Goal: Task Accomplishment & Management: Complete application form

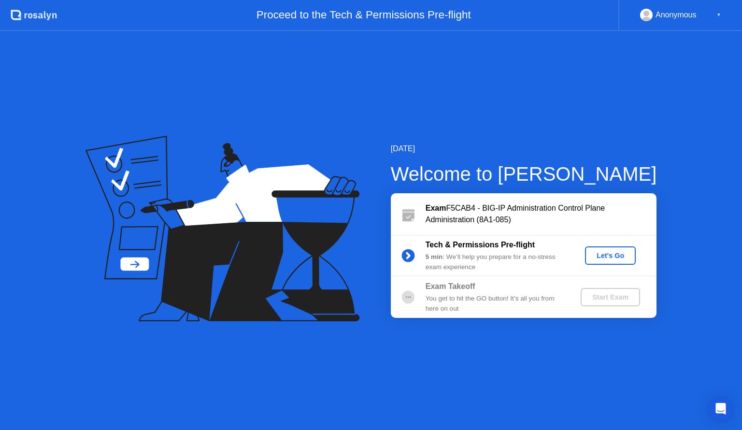
click at [608, 254] on div "Let's Go" at bounding box center [610, 256] width 43 height 8
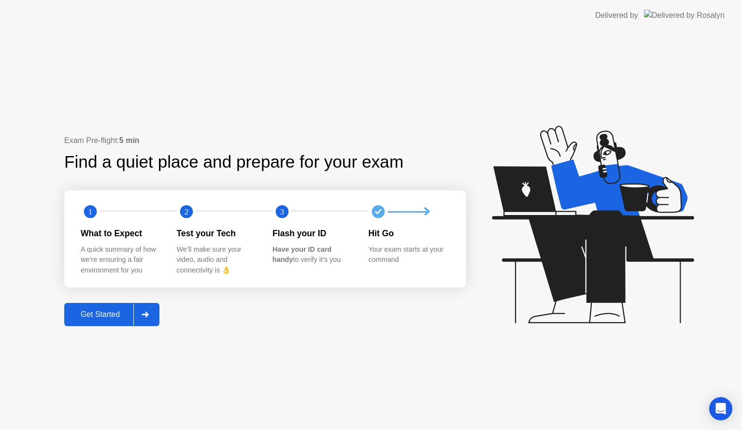
click at [101, 316] on div "Get Started" at bounding box center [100, 314] width 66 height 9
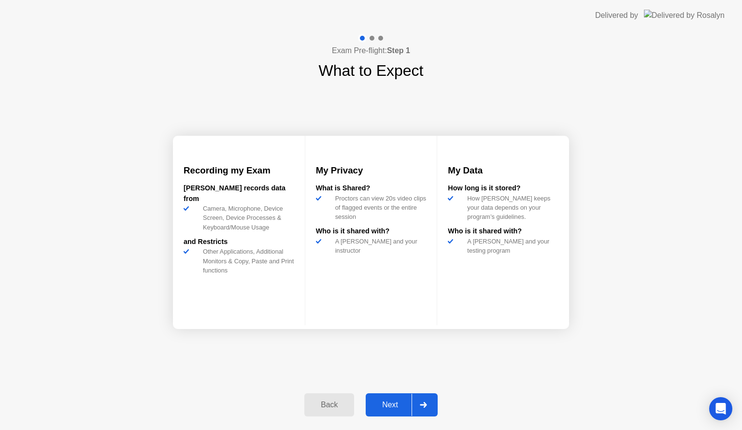
click at [395, 403] on div "Next" at bounding box center [389, 404] width 43 height 9
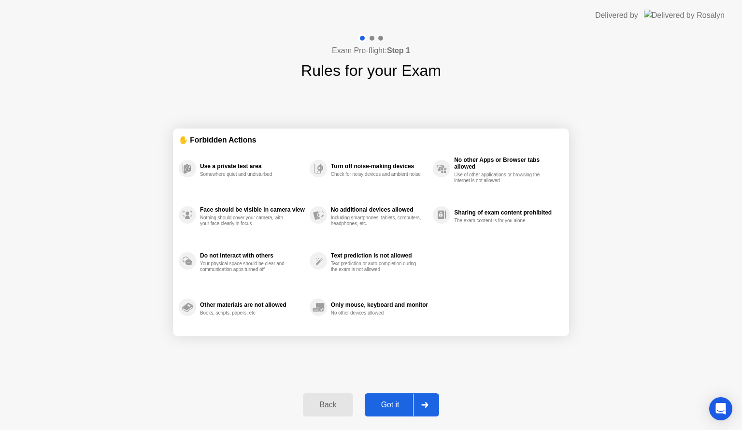
click at [395, 403] on div "Got it" at bounding box center [390, 404] width 45 height 9
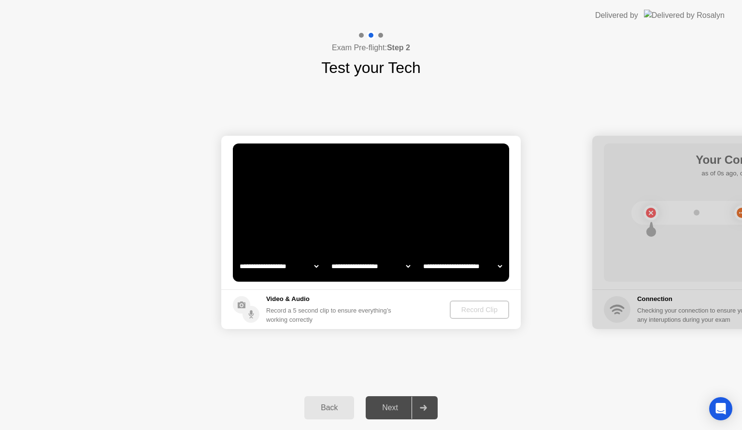
select select "**********"
select select "*******"
click at [467, 310] on div "Record Clip" at bounding box center [479, 310] width 52 height 8
click at [467, 310] on div "Record Clip" at bounding box center [480, 310] width 52 height 8
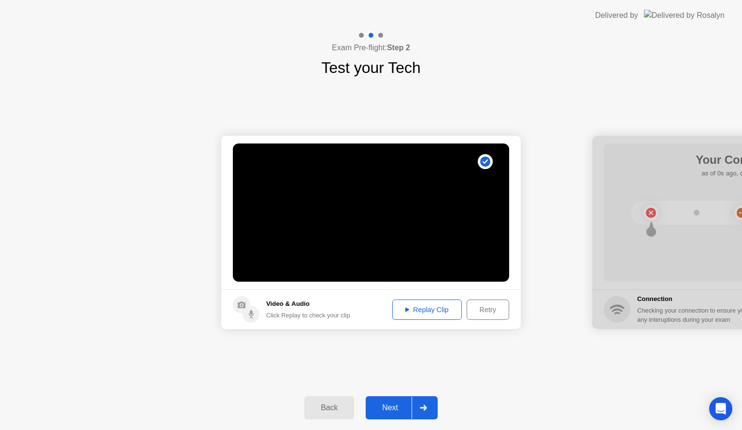
click at [431, 308] on div "Replay Clip" at bounding box center [427, 310] width 63 height 8
click at [389, 407] on div "Next" at bounding box center [389, 407] width 43 height 9
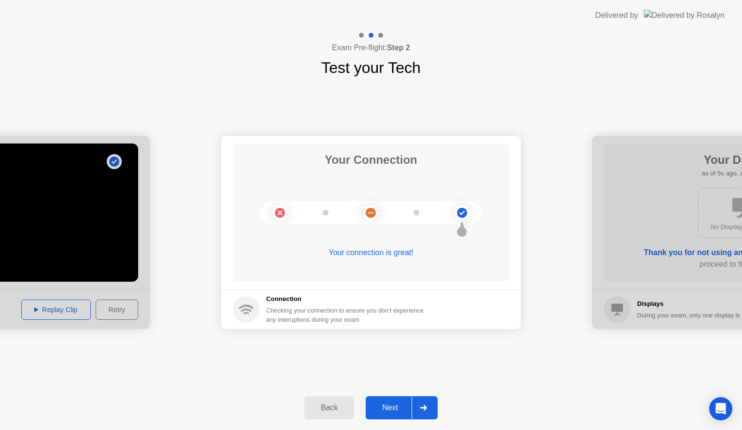
click at [389, 407] on div "Next" at bounding box center [389, 407] width 43 height 9
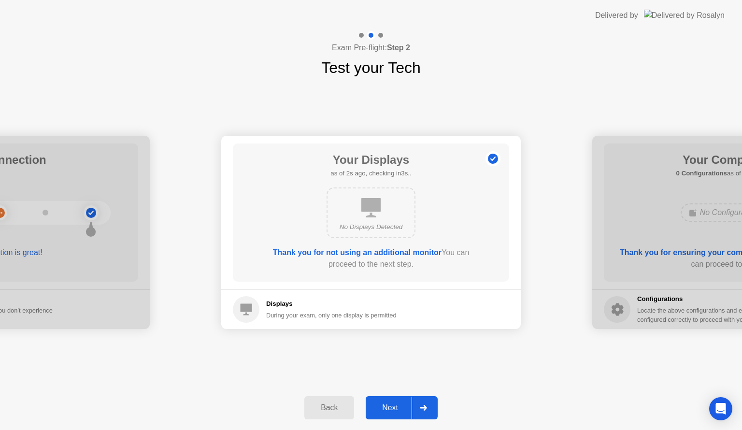
click at [389, 407] on div "Next" at bounding box center [389, 407] width 43 height 9
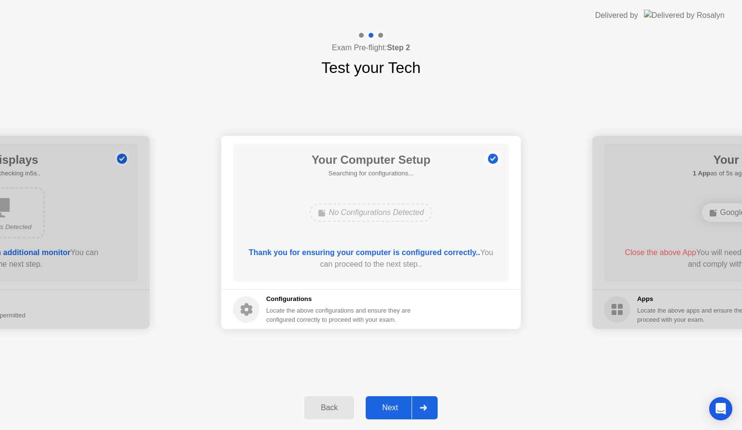
click at [389, 407] on div "Next" at bounding box center [389, 407] width 43 height 9
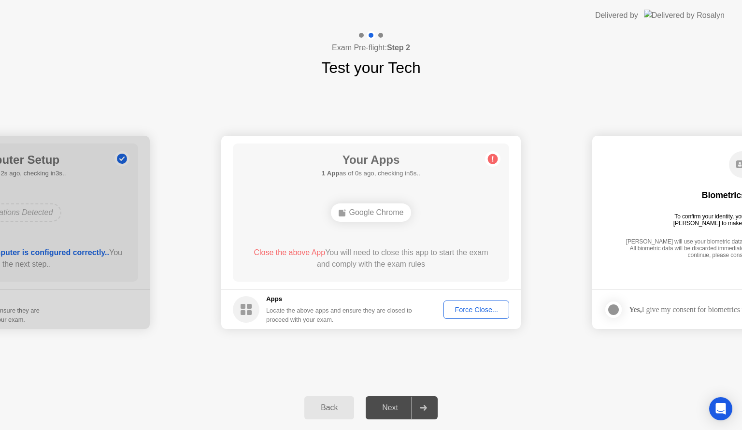
click at [485, 309] on div "Force Close..." at bounding box center [476, 310] width 59 height 8
click at [469, 309] on div "Force Close..." at bounding box center [476, 310] width 59 height 8
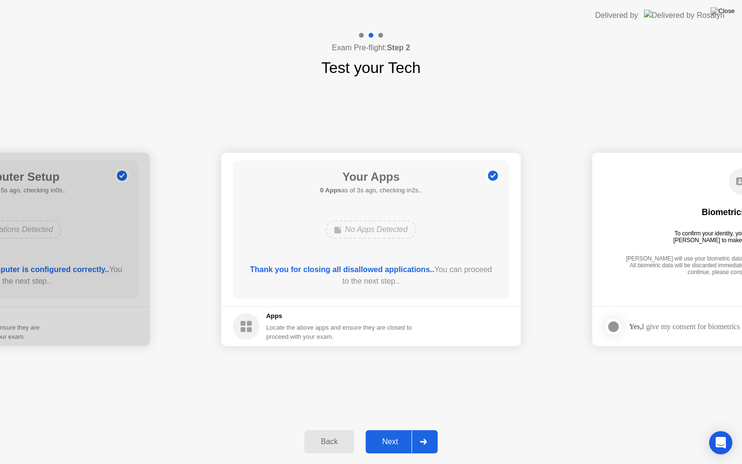
click at [388, 429] on div "Next" at bounding box center [389, 441] width 43 height 9
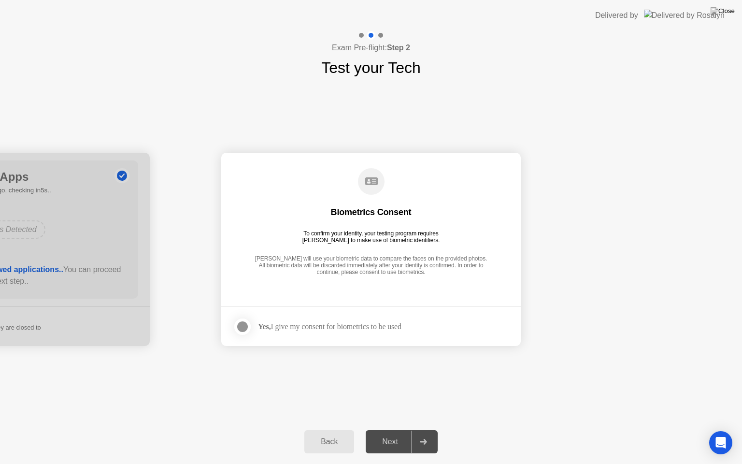
click at [242, 326] on div at bounding box center [243, 327] width 12 height 12
click at [382, 429] on div "Next" at bounding box center [389, 441] width 43 height 9
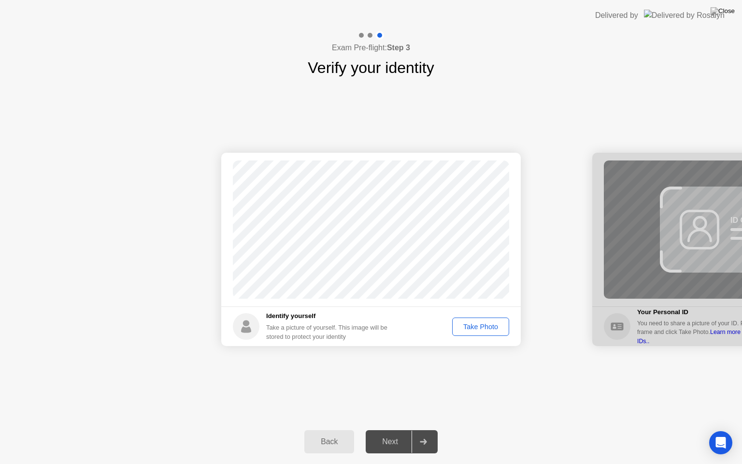
click at [491, 324] on div "Take Photo" at bounding box center [480, 327] width 50 height 8
click at [390, 429] on div "Next" at bounding box center [389, 441] width 43 height 9
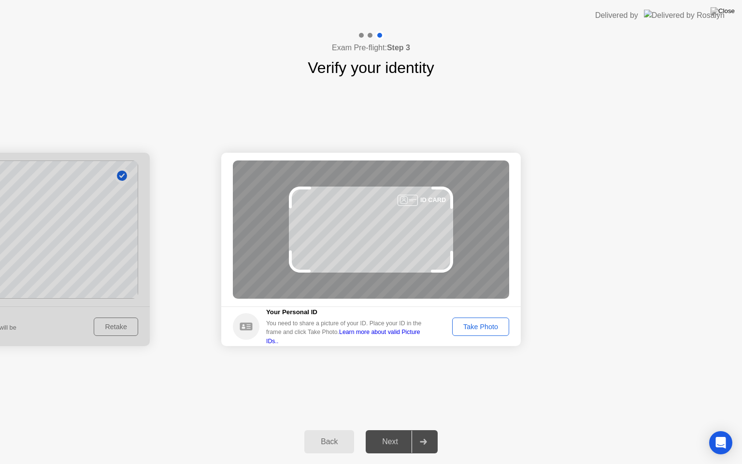
click at [495, 330] on div "Take Photo" at bounding box center [480, 327] width 50 height 8
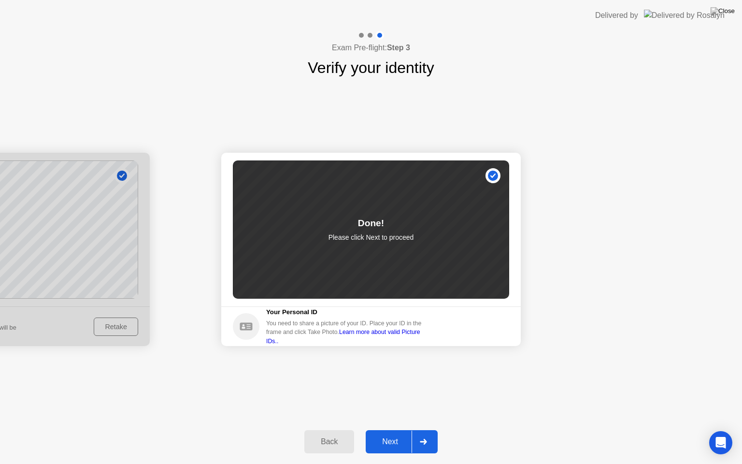
click at [388, 429] on div "Next" at bounding box center [389, 441] width 43 height 9
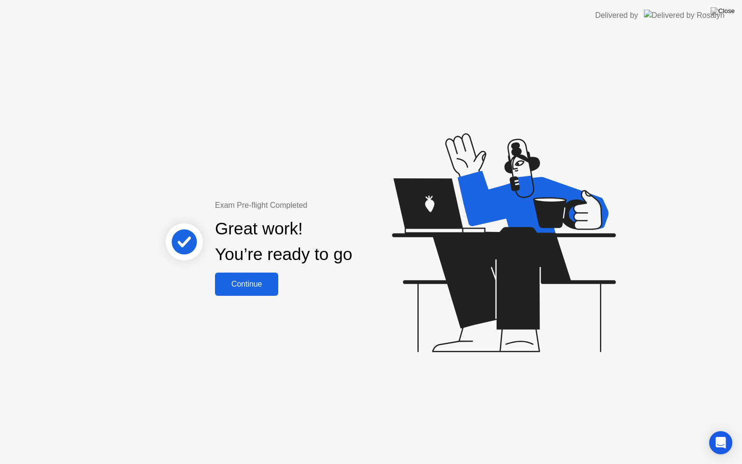
click at [242, 280] on div "Continue" at bounding box center [246, 284] width 57 height 9
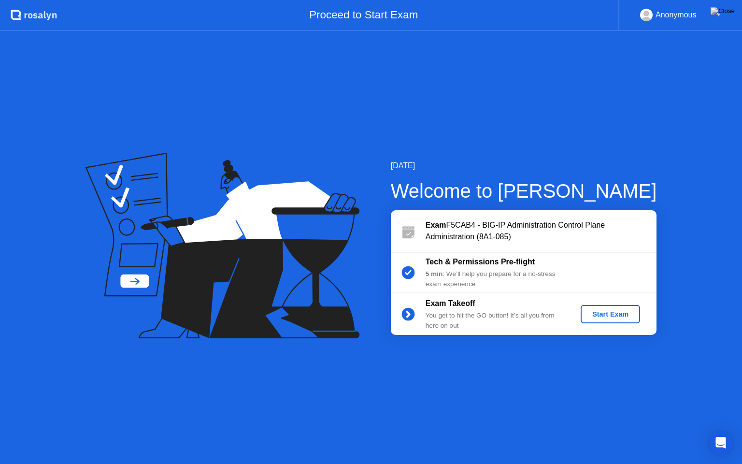
click at [614, 317] on div "Start Exam" at bounding box center [610, 314] width 52 height 8
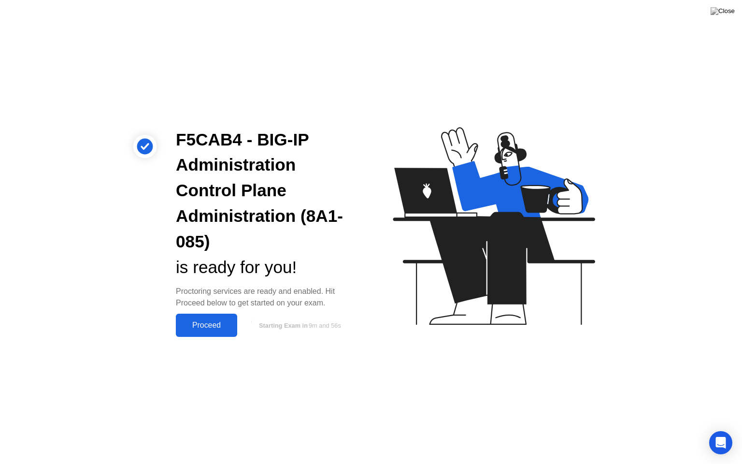
click at [203, 326] on div "Proceed" at bounding box center [207, 325] width 56 height 9
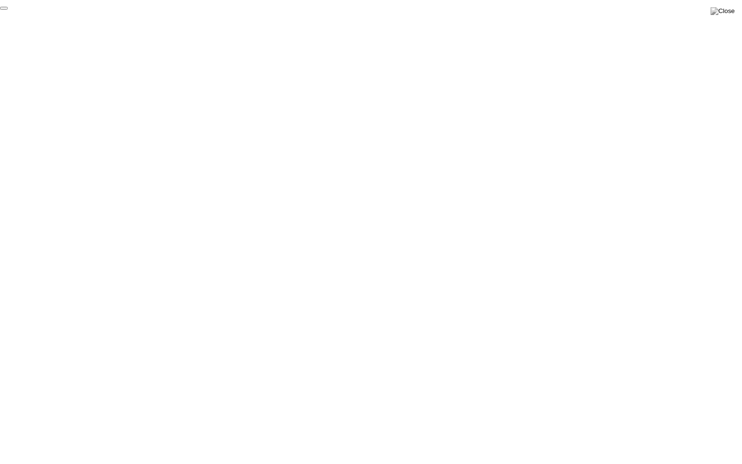
click div "End Proctoring Session"
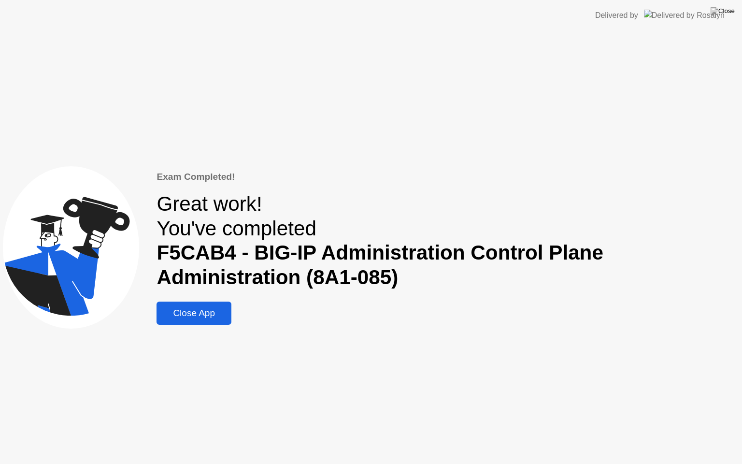
click at [187, 314] on div "Close App" at bounding box center [193, 313] width 69 height 11
